Goal: Information Seeking & Learning: Learn about a topic

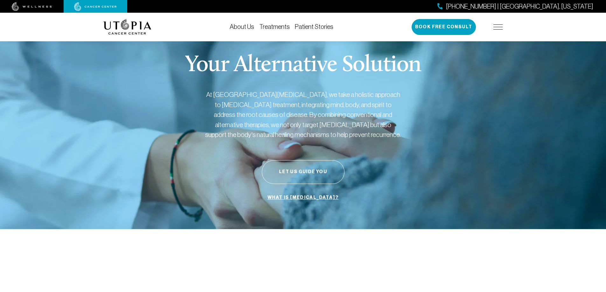
click at [270, 28] on link "Treatments" at bounding box center [274, 26] width 31 height 7
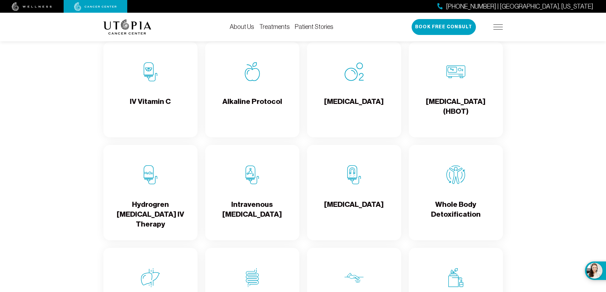
scroll to position [700, 0]
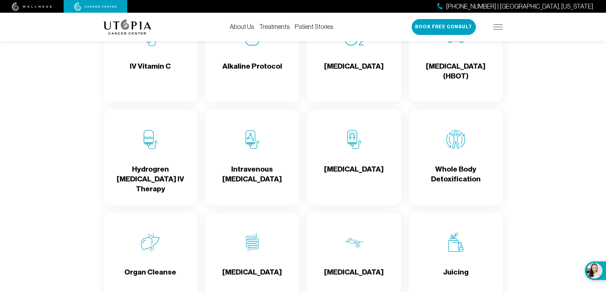
click at [252, 155] on div "Intravenous [MEDICAL_DATA]" at bounding box center [252, 157] width 94 height 95
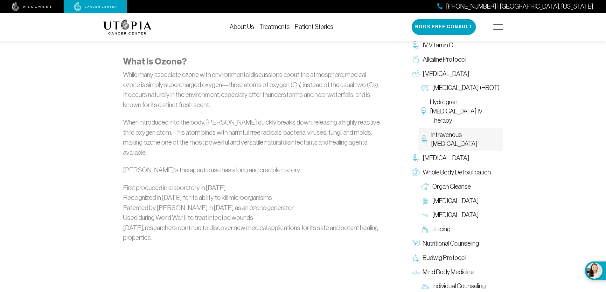
scroll to position [414, 0]
